Goal: Check status

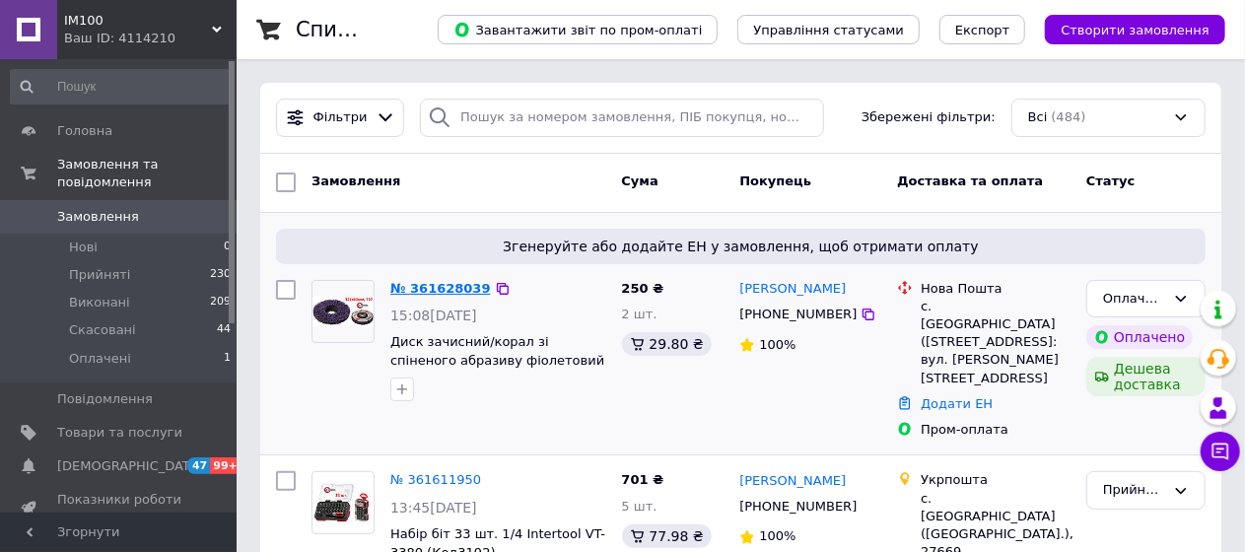
click at [456, 287] on link "№ 361628039" at bounding box center [440, 288] width 101 height 15
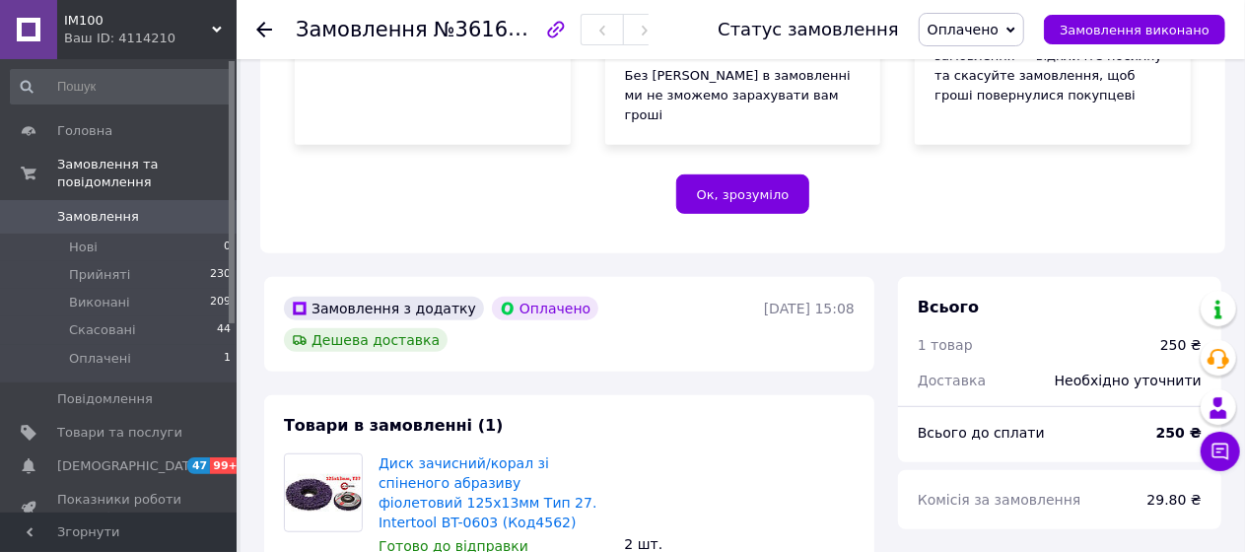
scroll to position [493, 0]
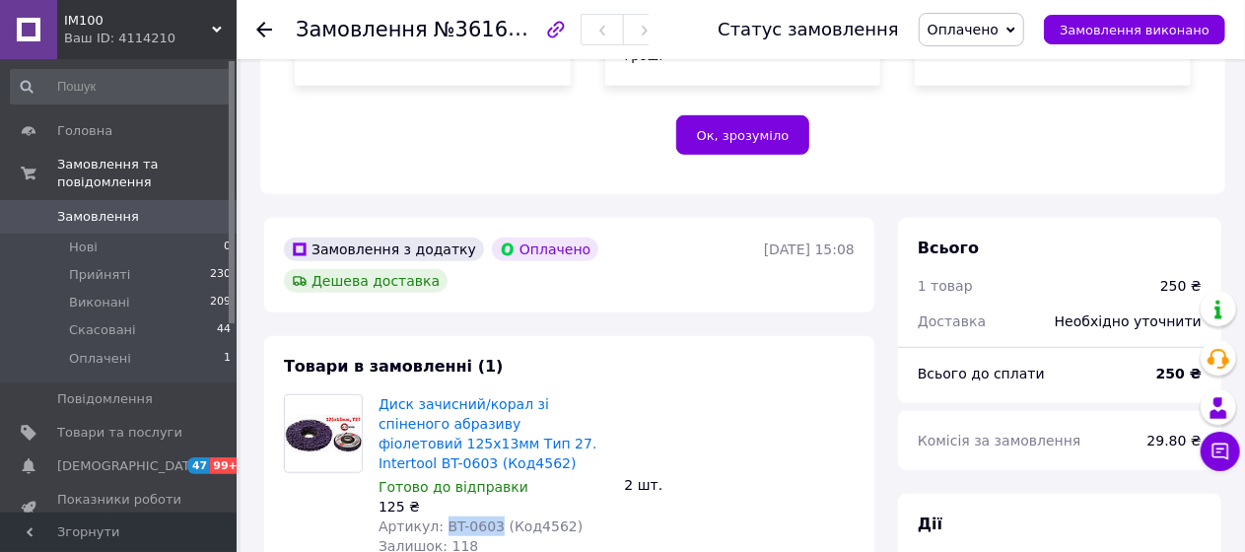
drag, startPoint x: 484, startPoint y: 441, endPoint x: 436, endPoint y: 441, distance: 48.3
click at [436, 518] on span "Артикул: BT-0603 (Код4562)" at bounding box center [480, 526] width 204 height 16
copy span "BT-0603"
click at [101, 208] on span "Замовлення" at bounding box center [98, 217] width 82 height 18
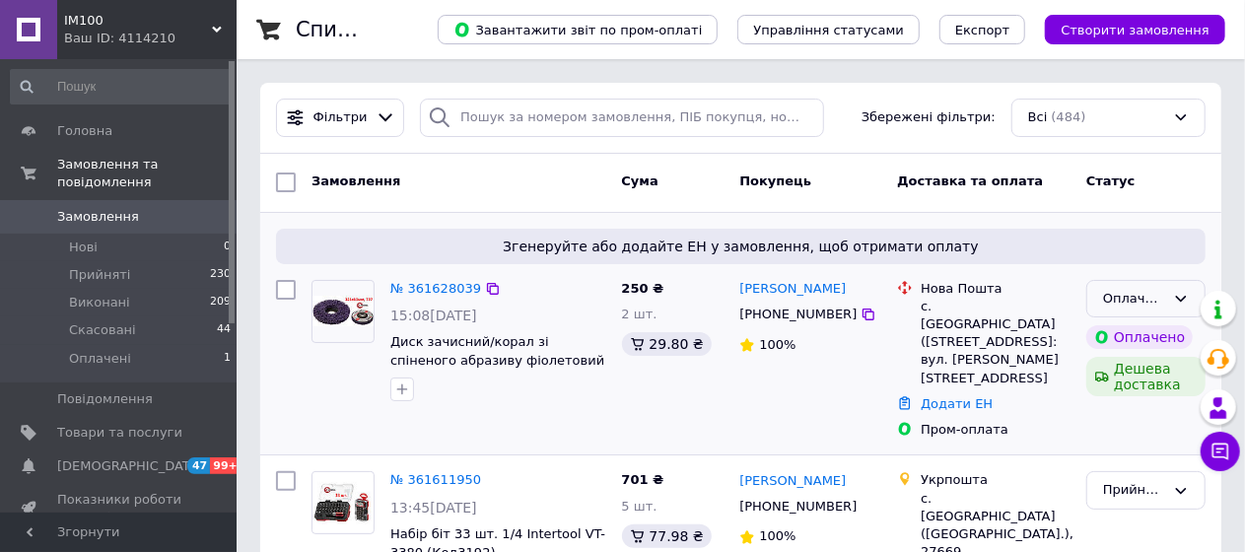
click at [1149, 293] on div "Оплачено" at bounding box center [1134, 299] width 62 height 21
click at [1125, 333] on li "Прийнято" at bounding box center [1145, 339] width 117 height 36
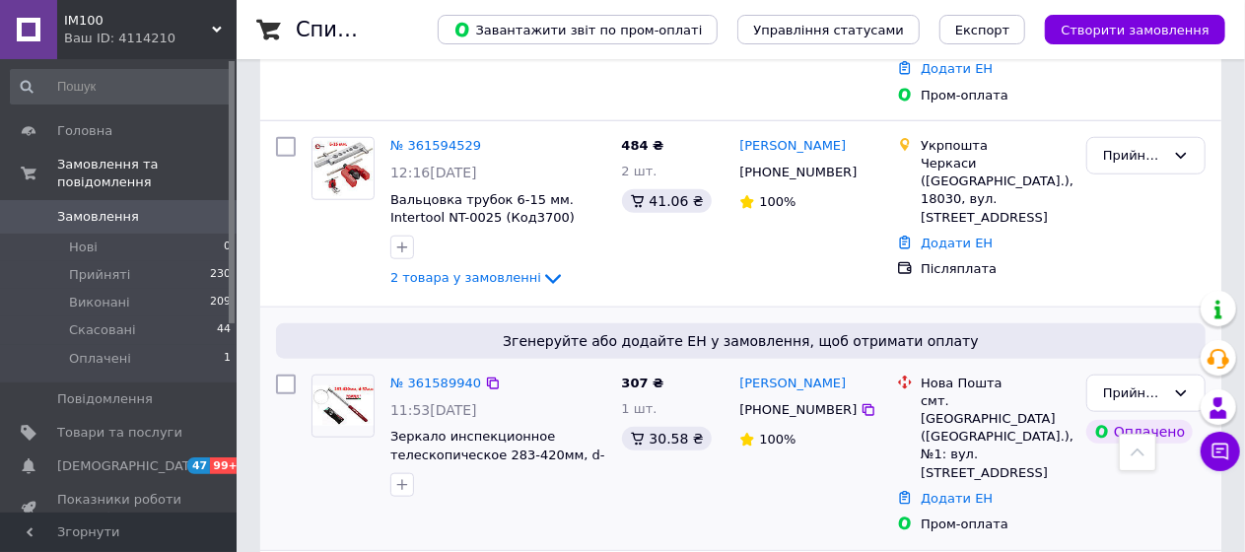
scroll to position [741, 0]
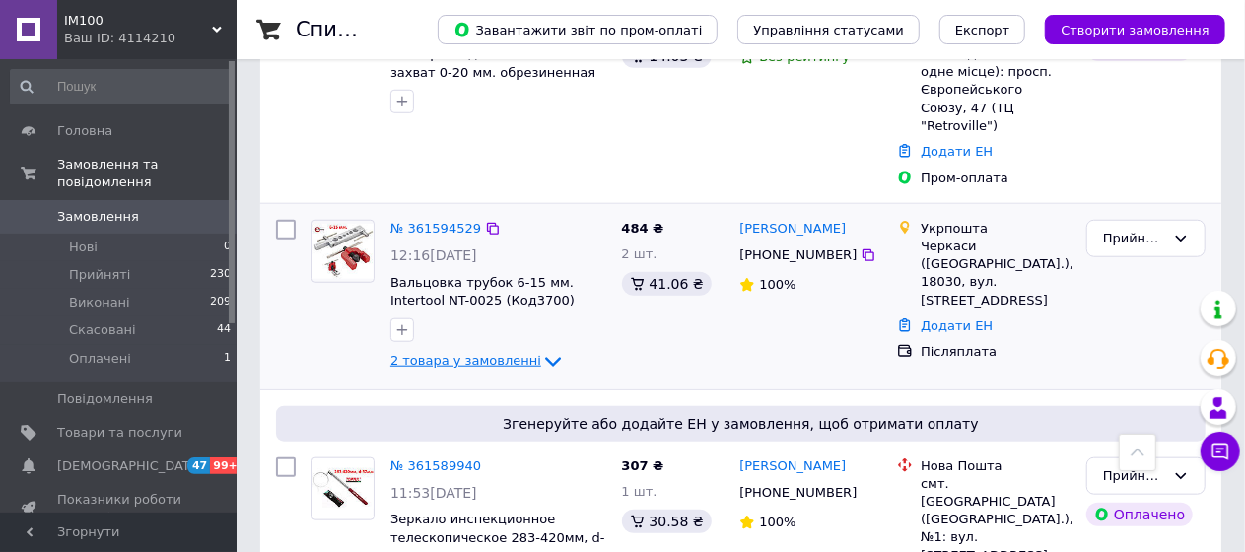
click at [545, 357] on icon at bounding box center [553, 362] width 16 height 10
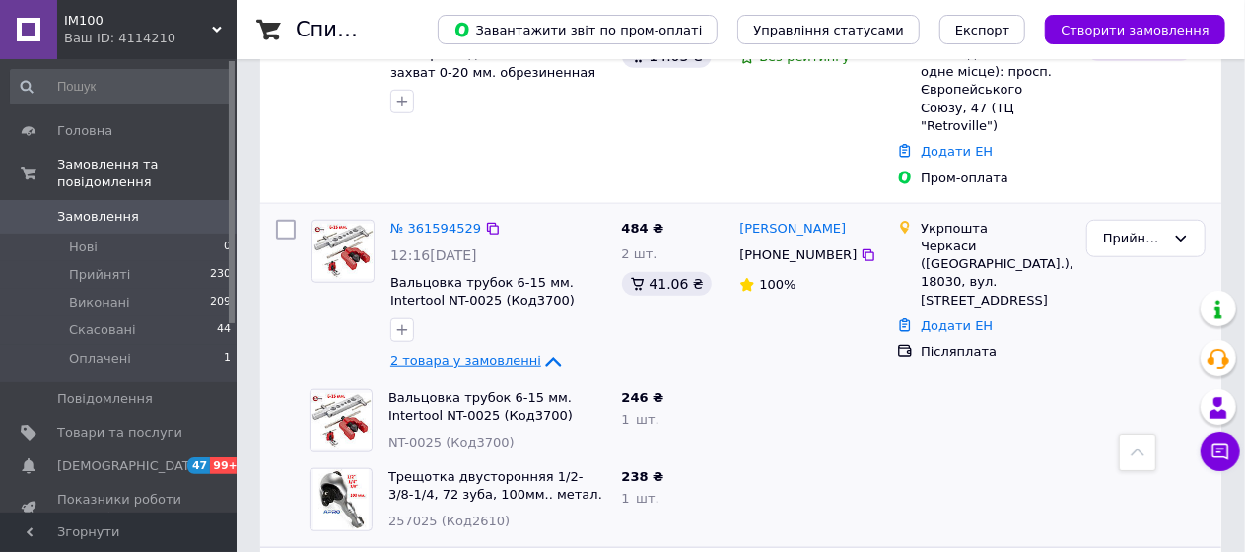
click at [541, 350] on icon at bounding box center [553, 362] width 24 height 24
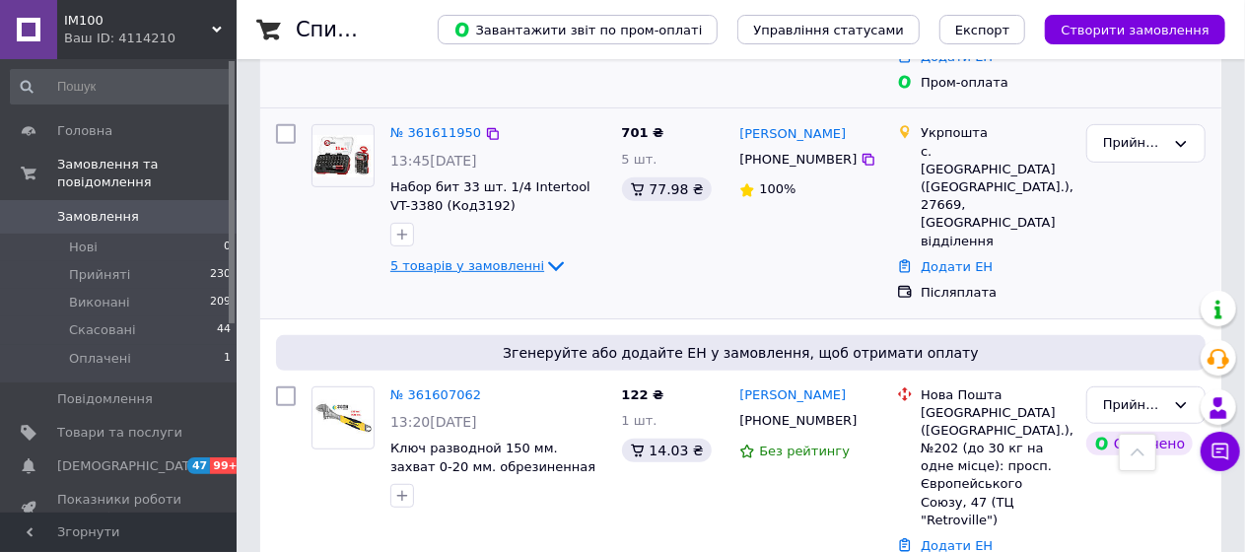
scroll to position [248, 0]
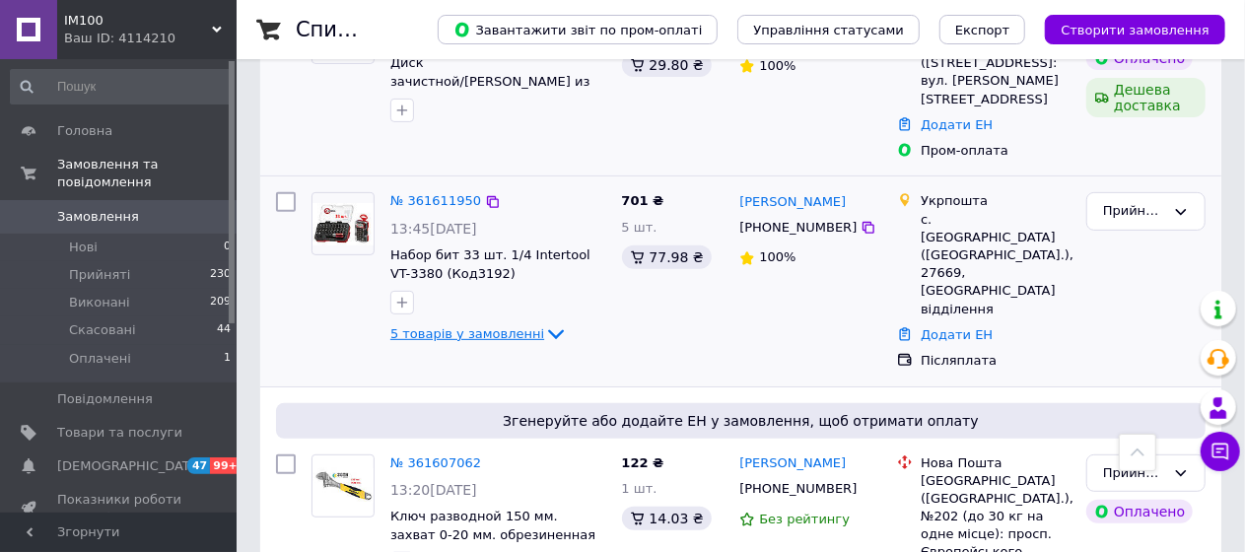
click at [535, 244] on div "№ 361611950 13:45, 12.09.2025 Набор бит 33 шт. 1/4 Intertool VT-3380 (Код3192) …" at bounding box center [498, 269] width 232 height 170
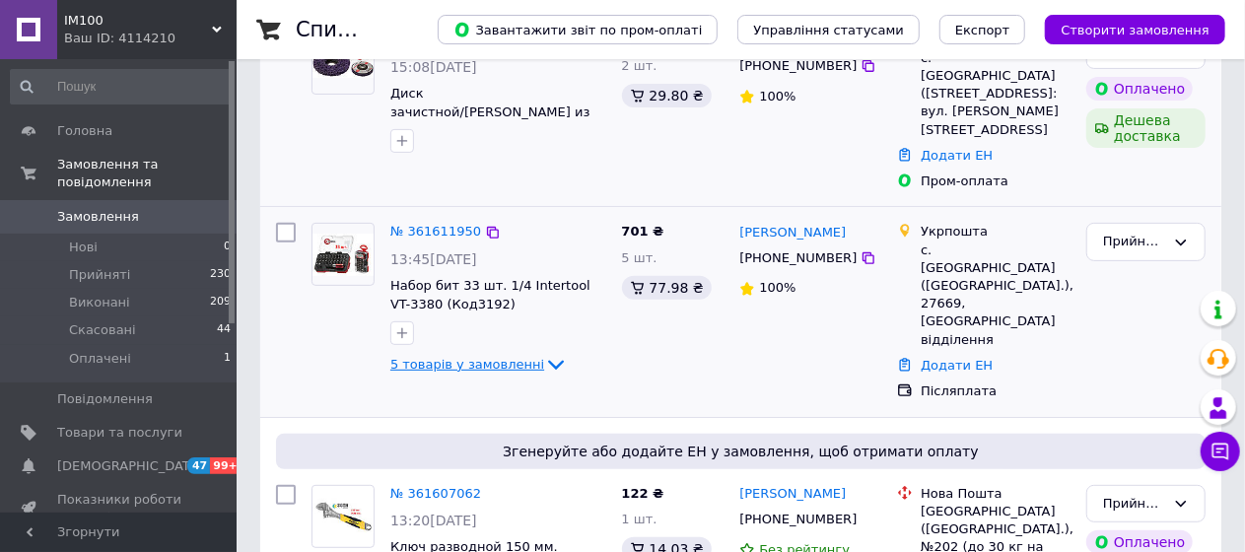
click at [544, 353] on icon at bounding box center [556, 365] width 24 height 24
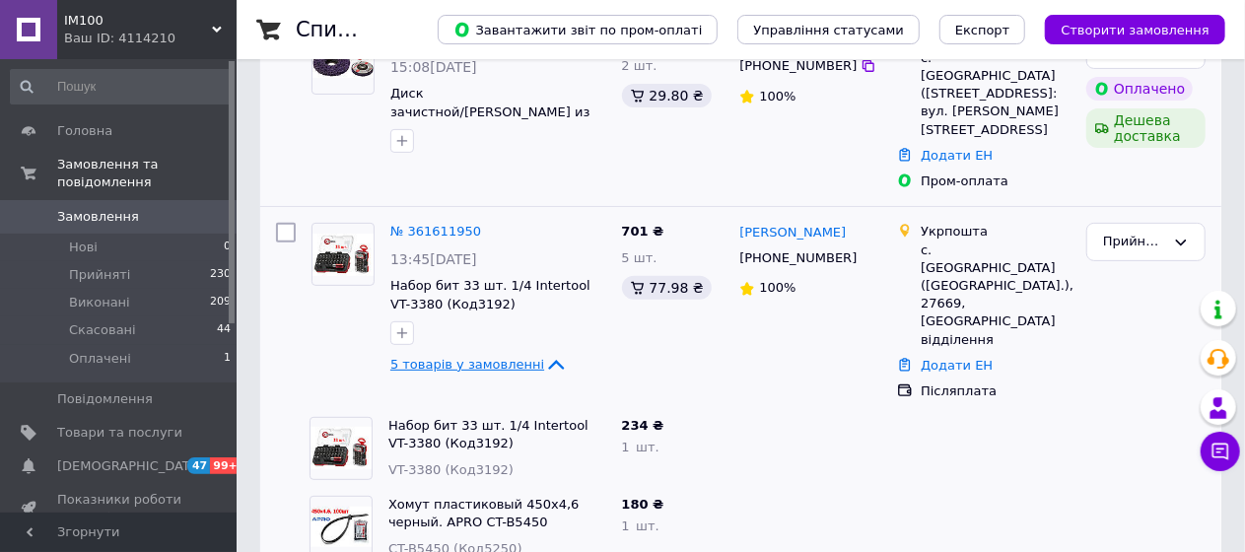
click at [544, 353] on icon at bounding box center [556, 365] width 24 height 24
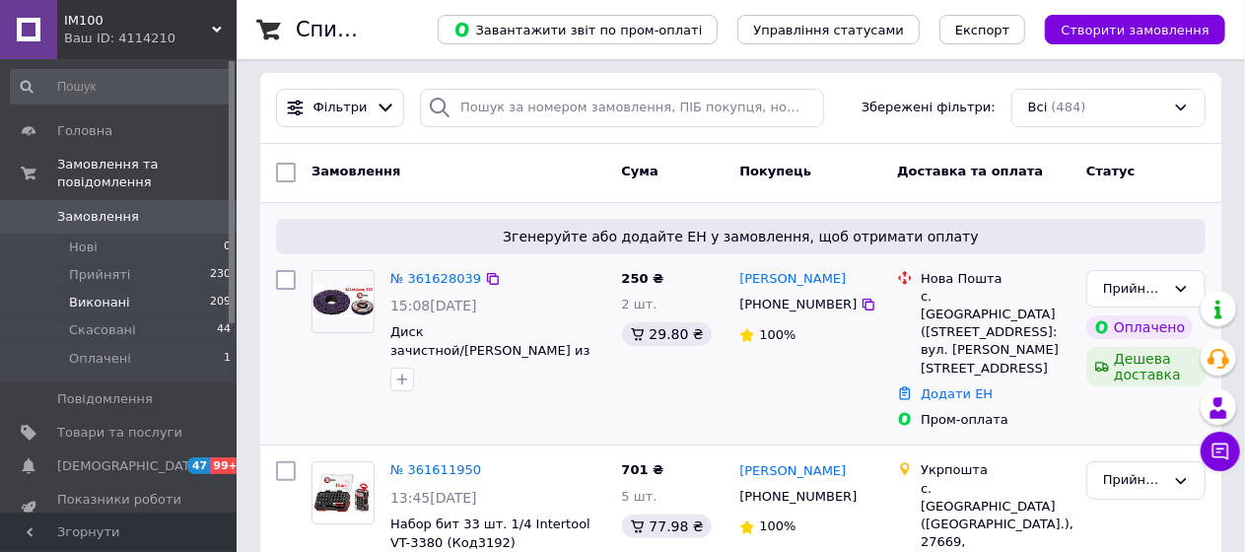
scroll to position [0, 0]
